Goal: Task Accomplishment & Management: Manage account settings

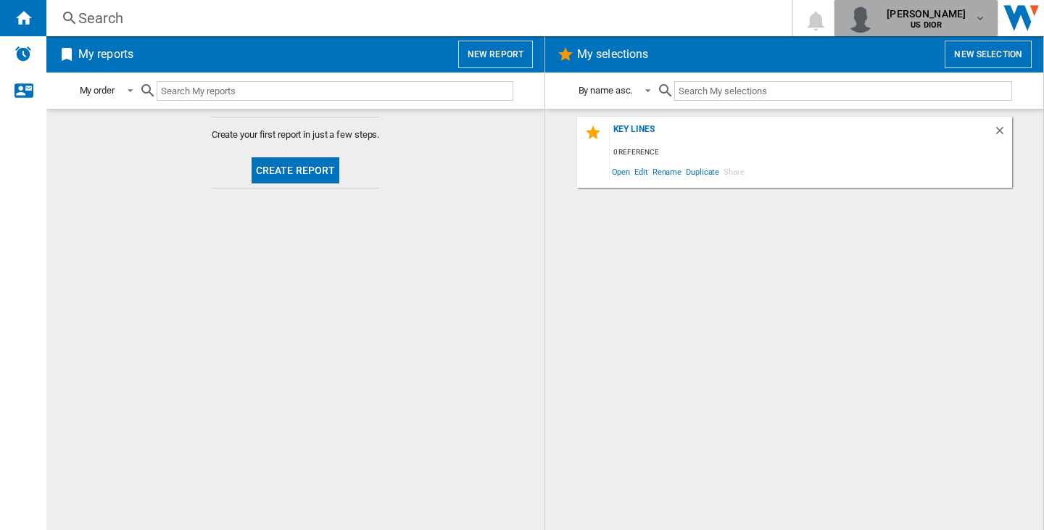
click at [895, 15] on span "[PERSON_NAME]" at bounding box center [926, 14] width 79 height 14
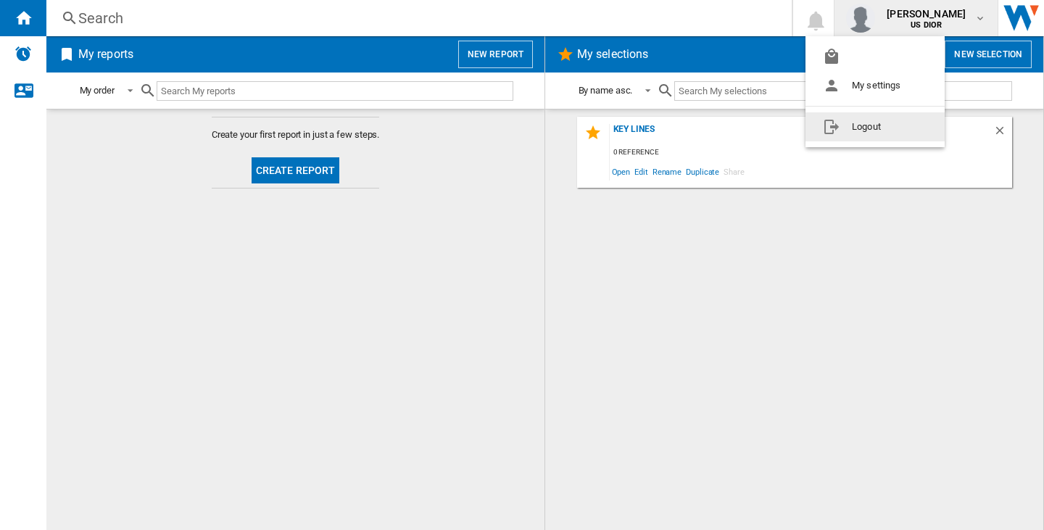
click at [918, 114] on button "Logout" at bounding box center [874, 126] width 139 height 29
